Goal: Navigation & Orientation: Find specific page/section

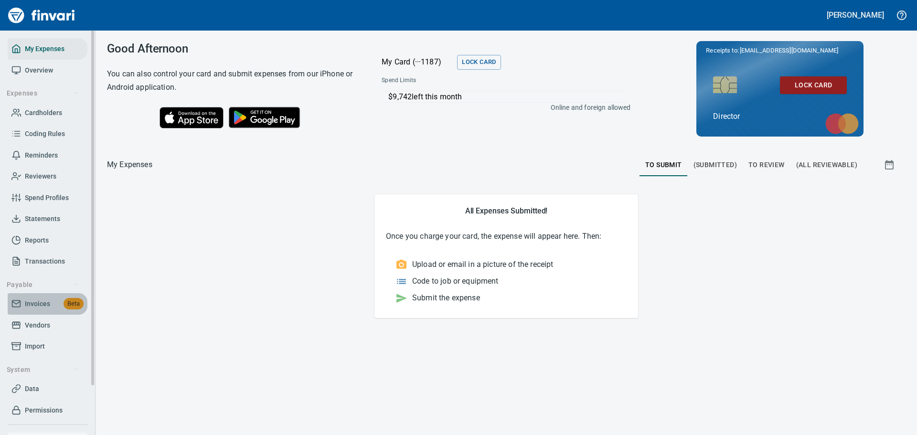
click at [32, 305] on span "Invoices" at bounding box center [37, 304] width 25 height 12
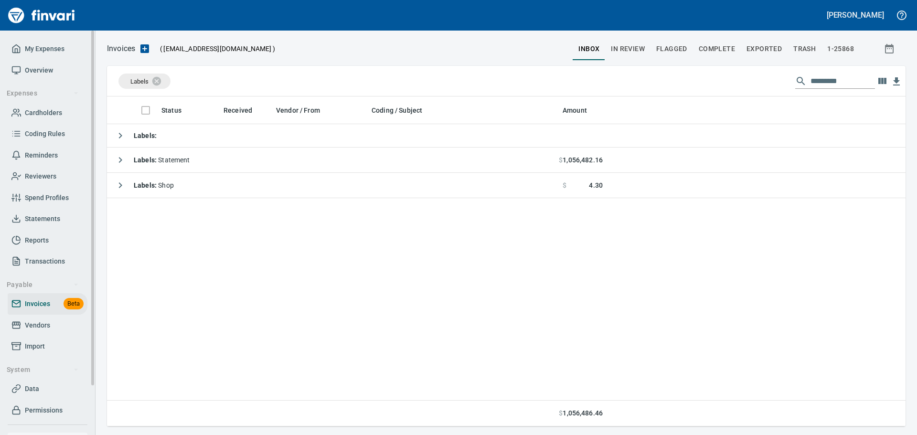
scroll to position [323, 792]
click at [43, 47] on span "My Expenses" at bounding box center [45, 49] width 40 height 12
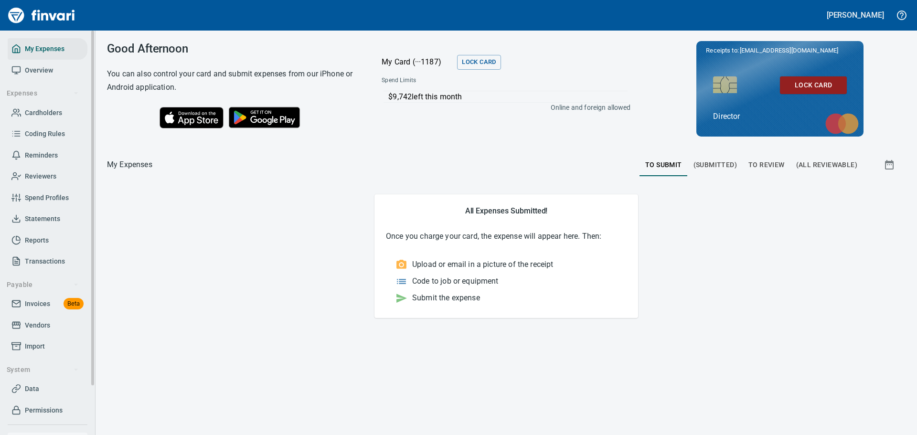
click at [37, 410] on span "Permissions" at bounding box center [44, 411] width 38 height 12
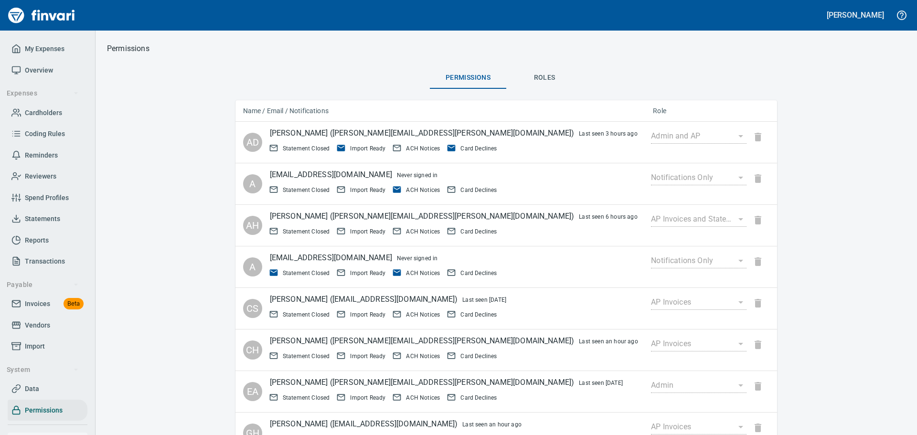
click at [651, 133] on div "Admin and AP" at bounding box center [699, 136] width 96 height 15
click at [535, 78] on span "Roles" at bounding box center [544, 78] width 65 height 12
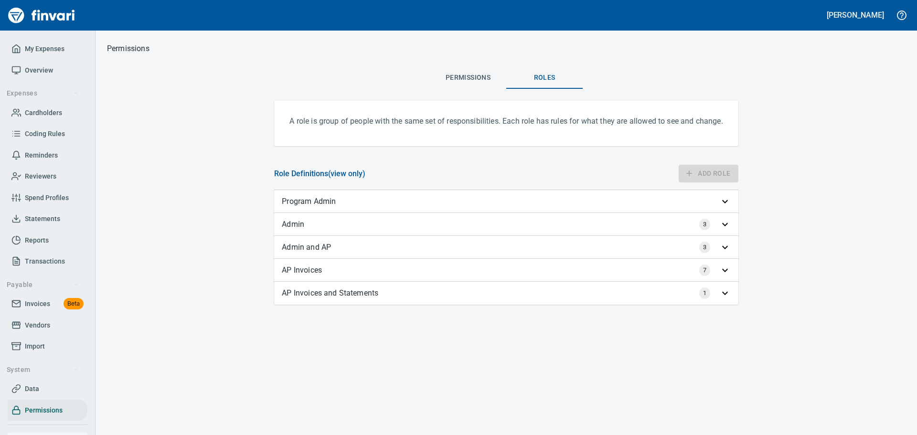
click at [400, 227] on div "3" at bounding box center [508, 224] width 409 height 11
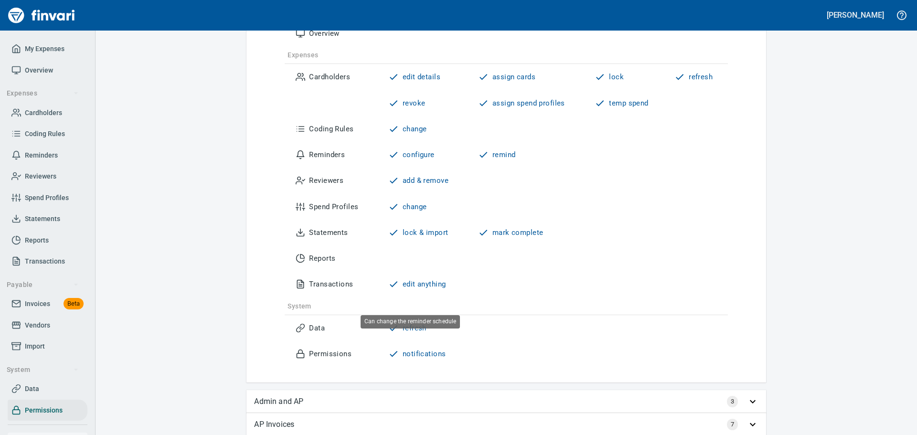
scroll to position [239, 0]
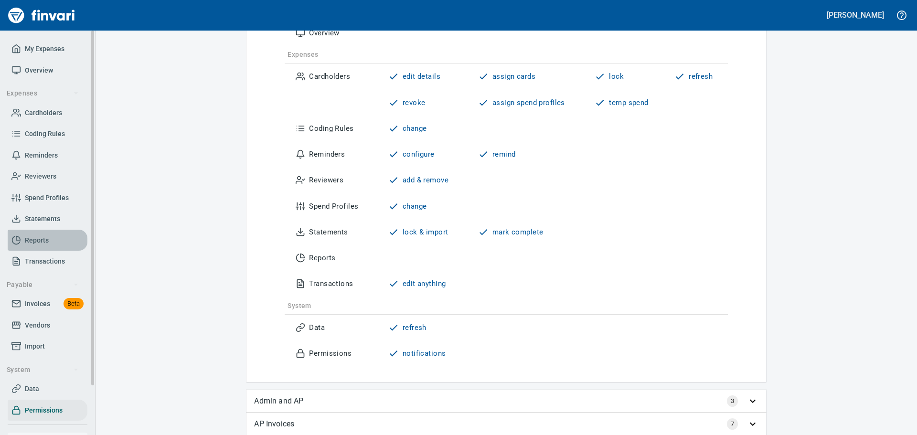
click at [44, 240] on span "Reports" at bounding box center [37, 241] width 24 height 12
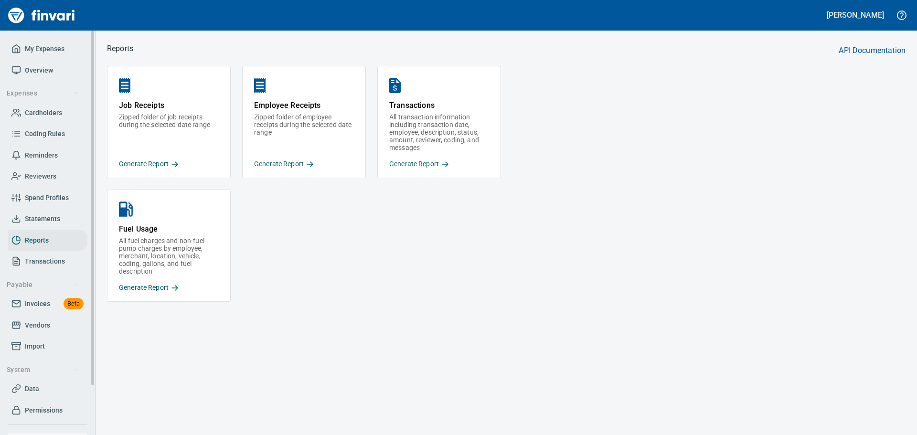
click at [44, 395] on link "Data" at bounding box center [48, 388] width 80 height 21
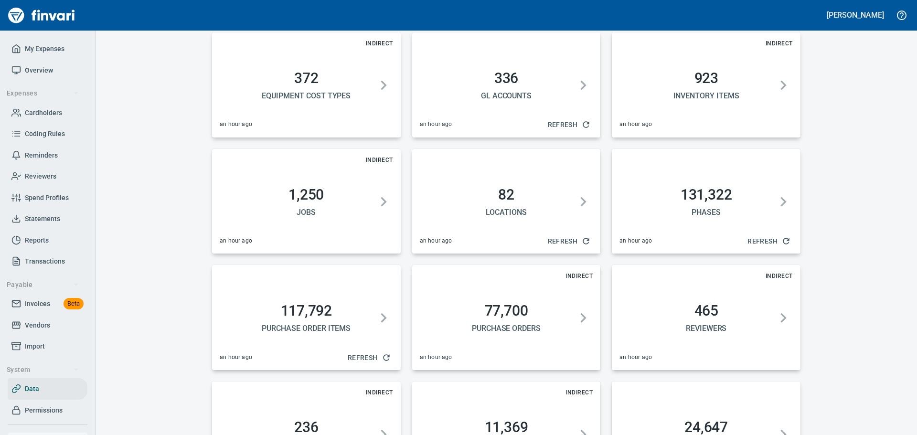
scroll to position [514, 0]
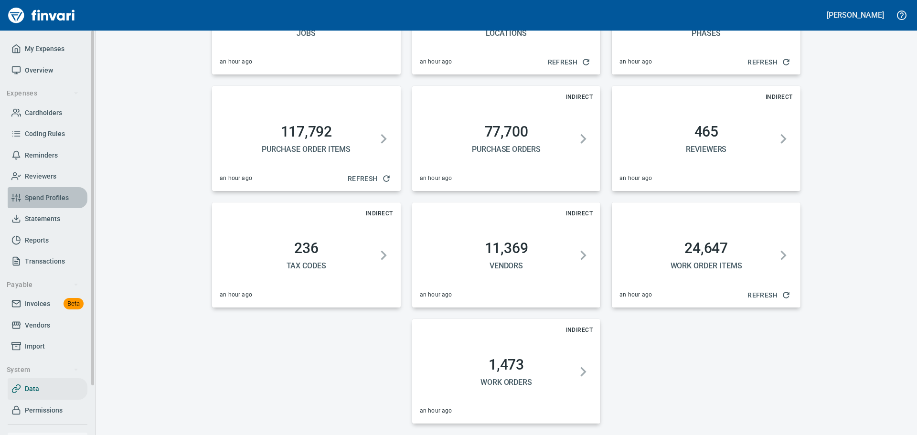
click at [50, 196] on span "Spend Profiles" at bounding box center [47, 198] width 44 height 12
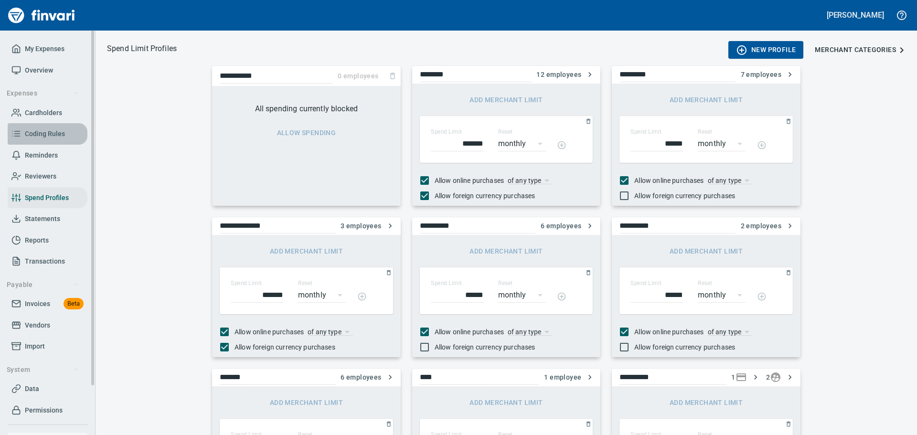
click at [50, 133] on span "Coding Rules" at bounding box center [45, 134] width 40 height 12
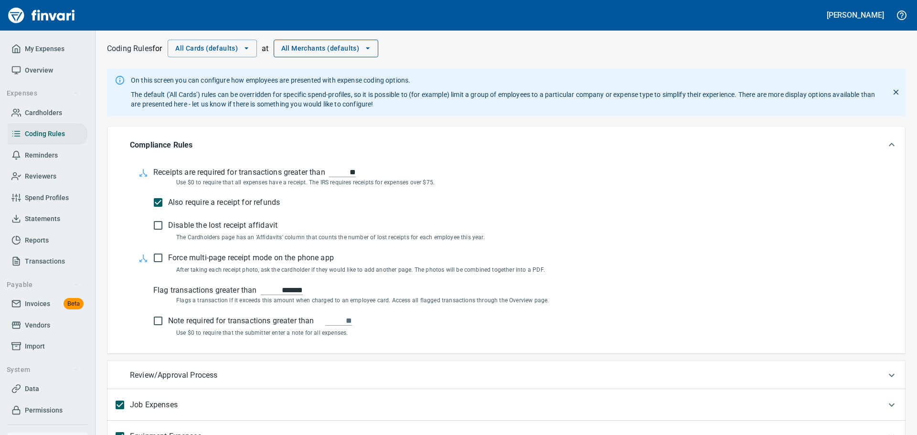
click at [360, 49] on span "All Merchants (defaults)" at bounding box center [326, 49] width 90 height 12
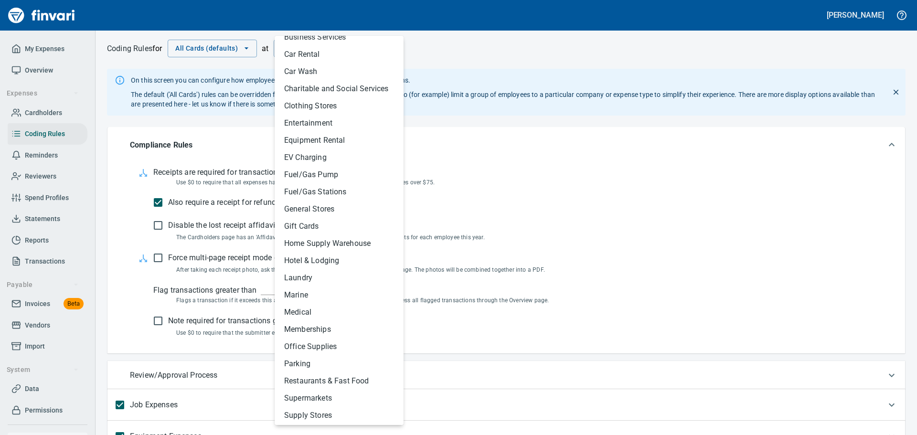
scroll to position [143, 0]
click at [365, 378] on li "Restaurants & Fast Food" at bounding box center [340, 380] width 127 height 17
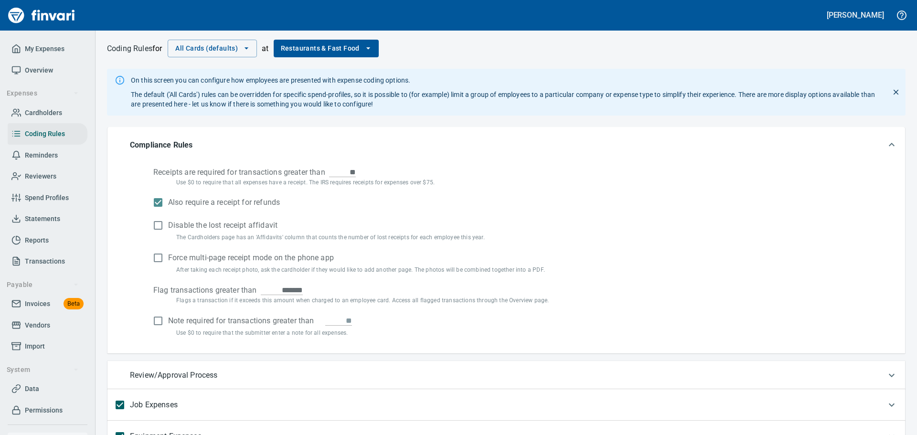
click at [120, 332] on div "Receipts are required for transactions greater than ** Use $0 to require that a…" at bounding box center [506, 258] width 798 height 191
click at [725, 43] on div "Coding Rules for All Cards (defaults) at Restaurants & Fast Food" at bounding box center [506, 49] width 799 height 15
click at [37, 52] on span "My Expenses" at bounding box center [45, 49] width 40 height 12
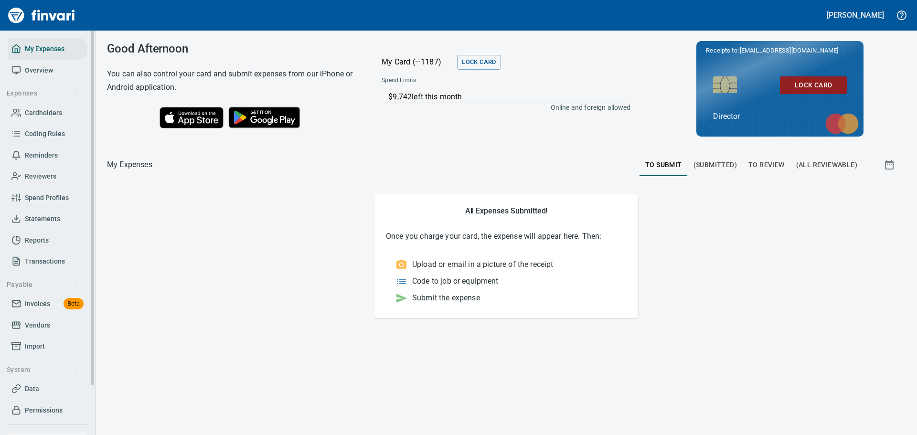
click at [38, 68] on span "Overview" at bounding box center [39, 70] width 28 height 12
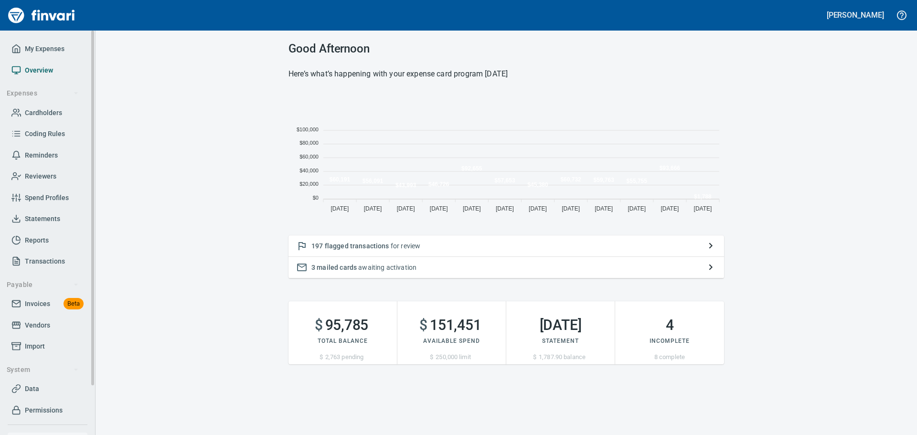
scroll to position [125, 429]
